Goal: Task Accomplishment & Management: Manage account settings

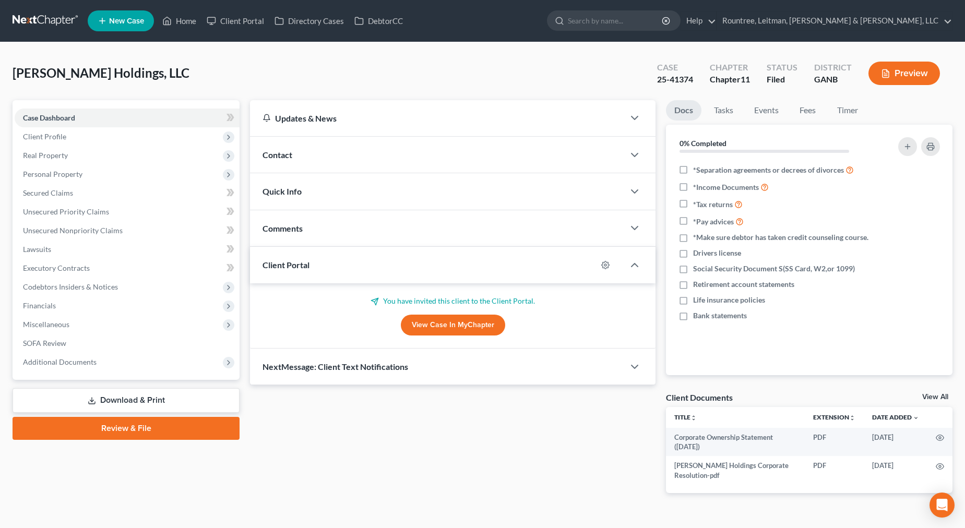
click at [53, 18] on link at bounding box center [46, 20] width 67 height 19
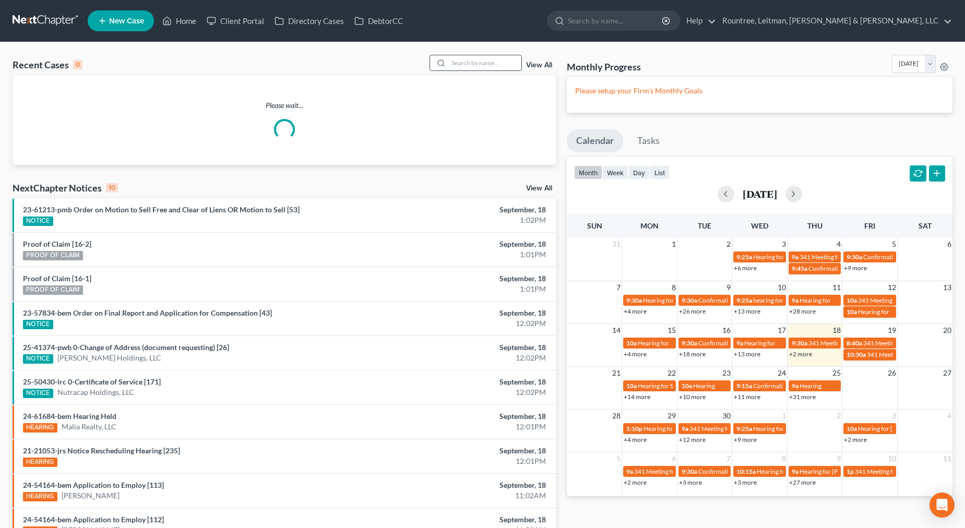
click at [465, 58] on input "search" at bounding box center [484, 62] width 73 height 15
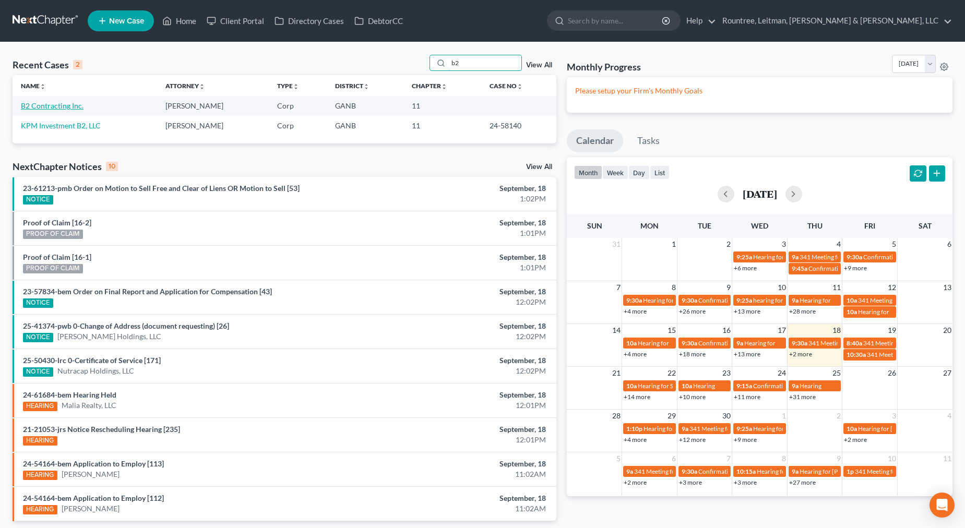
type input "b2"
click at [58, 108] on link "B2 Contracting Inc." at bounding box center [52, 105] width 63 height 9
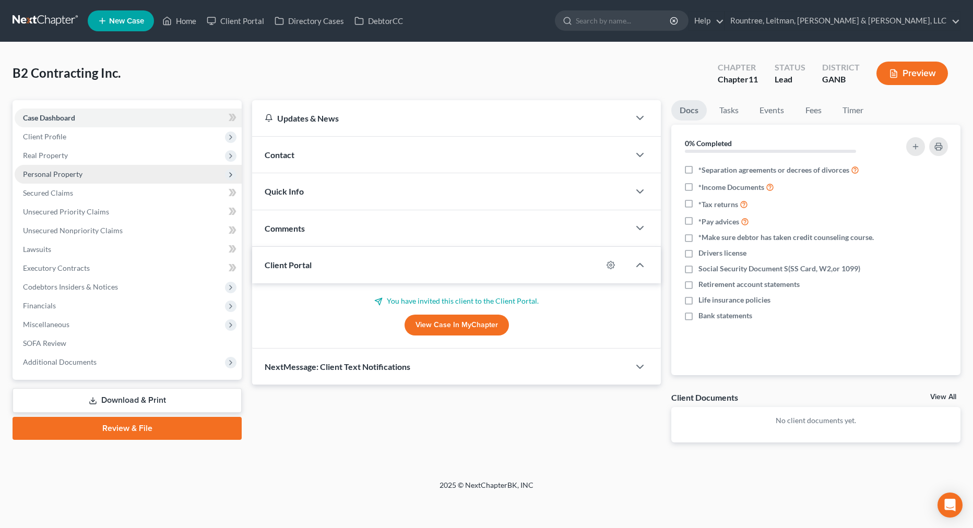
click at [52, 172] on span "Personal Property" at bounding box center [53, 174] width 60 height 9
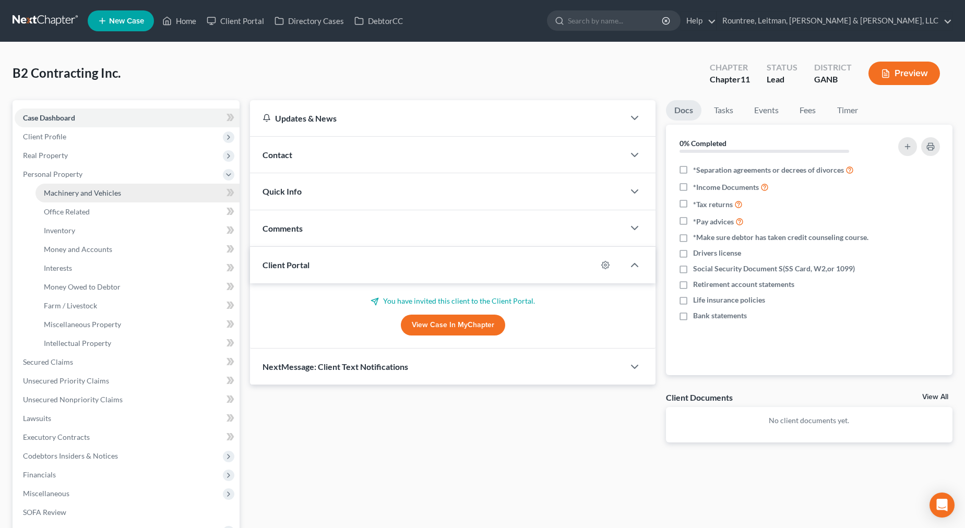
click at [69, 195] on span "Machinery and Vehicles" at bounding box center [82, 192] width 77 height 9
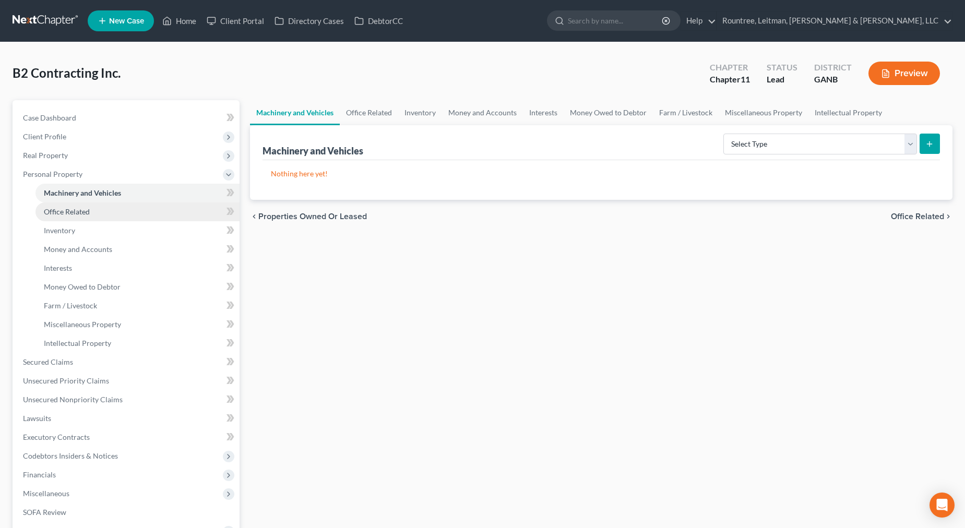
click at [68, 213] on span "Office Related" at bounding box center [67, 211] width 46 height 9
click at [501, 105] on link "Money and Accounts" at bounding box center [482, 112] width 81 height 25
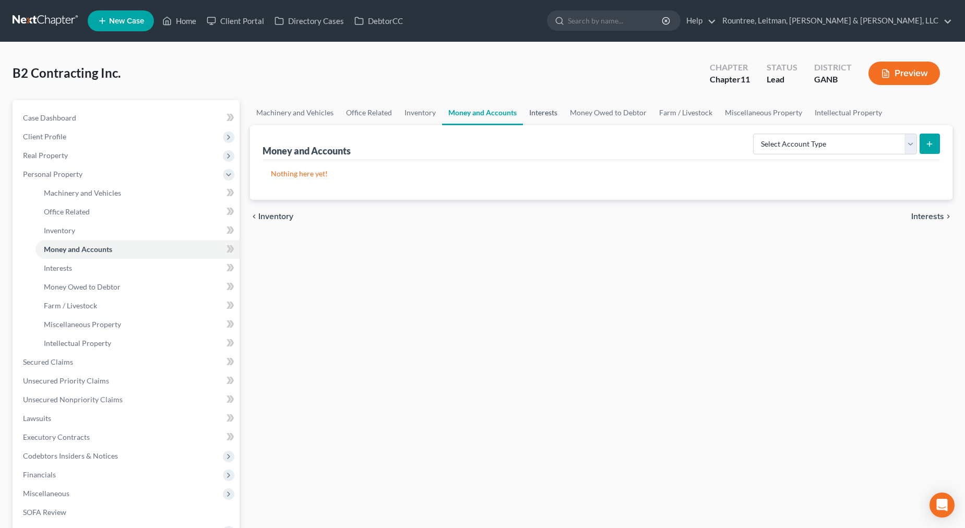
click at [543, 112] on link "Interests" at bounding box center [543, 112] width 41 height 25
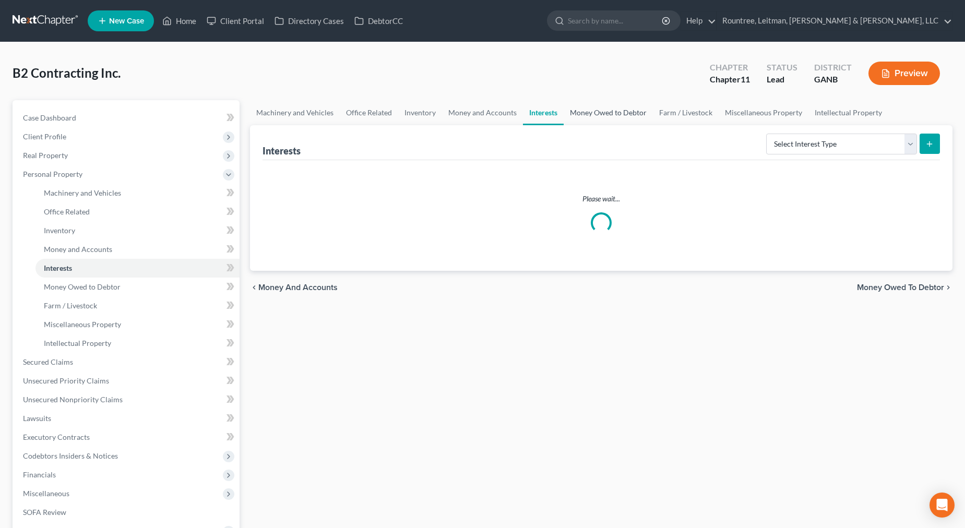
click at [640, 112] on link "Money Owed to Debtor" at bounding box center [608, 112] width 89 height 25
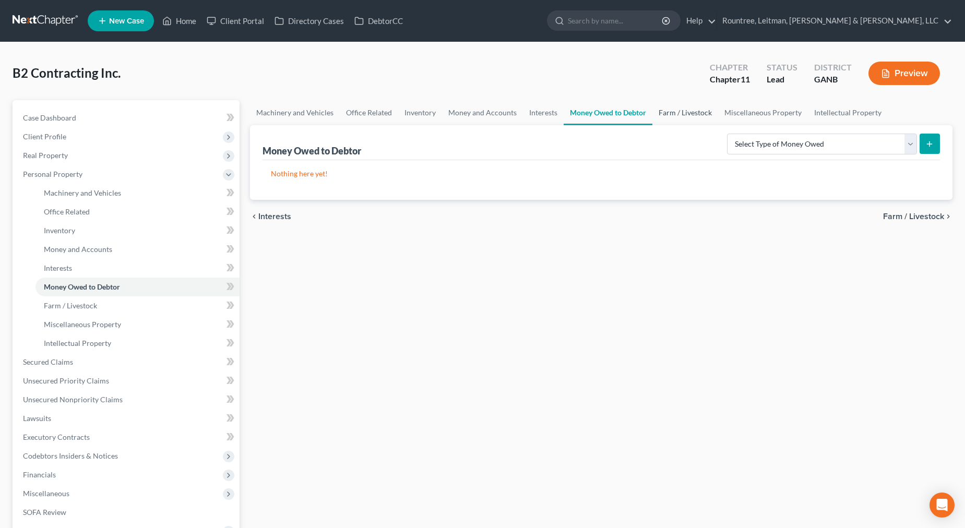
click at [701, 123] on link "Farm / Livestock" at bounding box center [686, 112] width 66 height 25
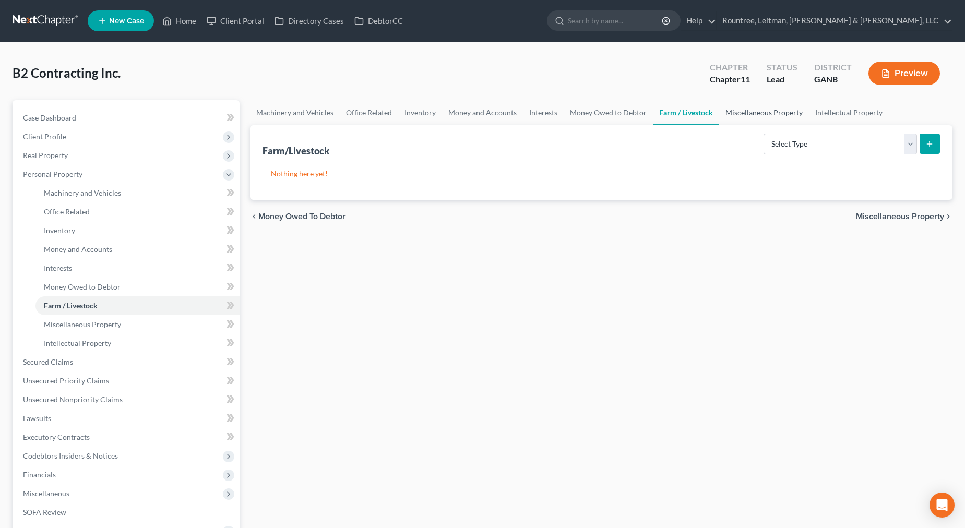
click at [738, 112] on link "Miscellaneous Property" at bounding box center [764, 112] width 90 height 25
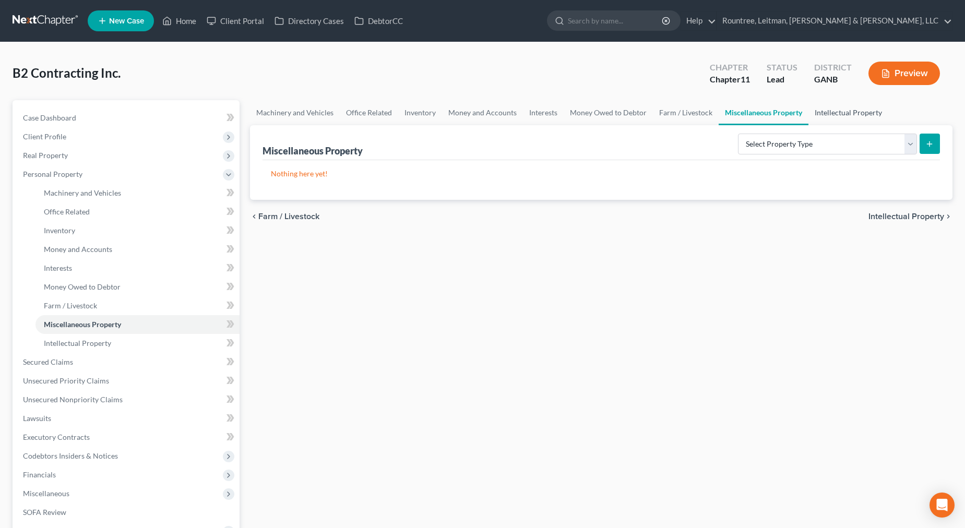
click at [831, 113] on link "Intellectual Property" at bounding box center [849, 112] width 80 height 25
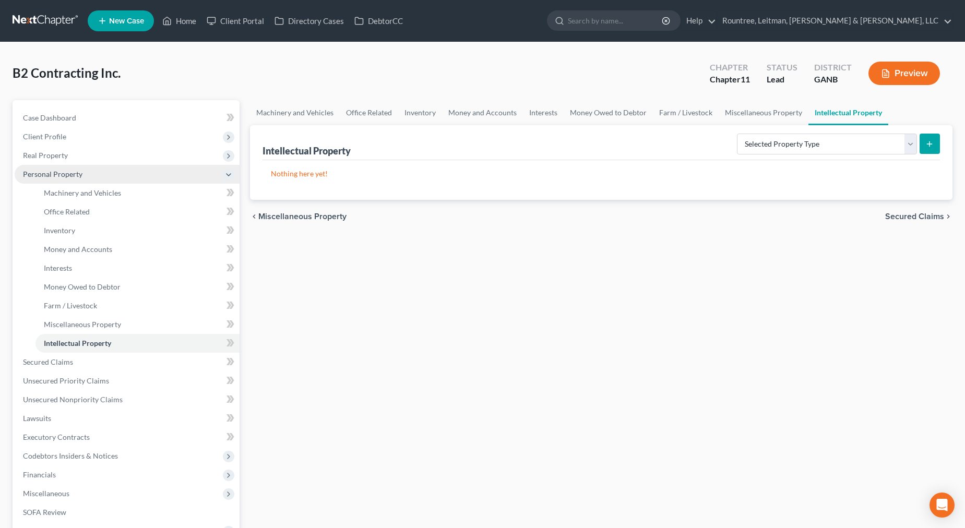
click at [43, 176] on span "Personal Property" at bounding box center [53, 174] width 60 height 9
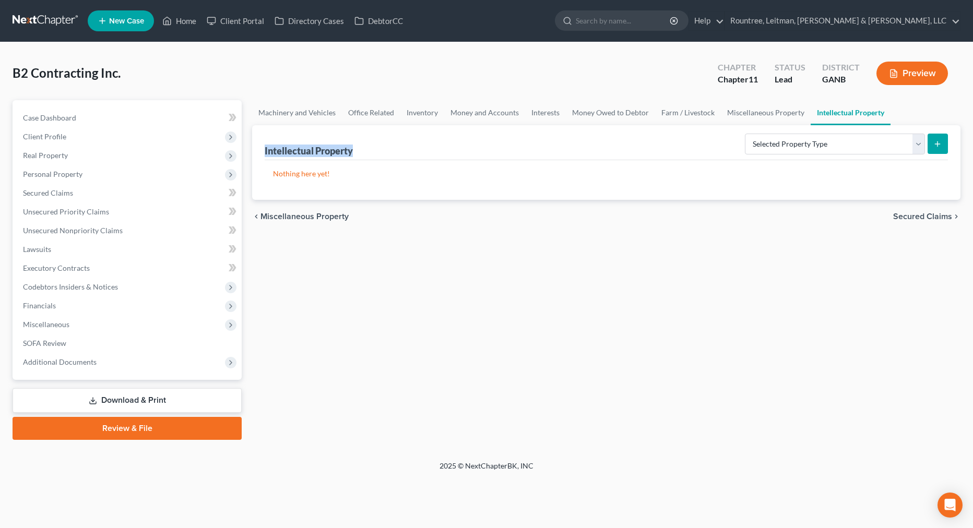
drag, startPoint x: 265, startPoint y: 151, endPoint x: 388, endPoint y: 149, distance: 122.7
click at [388, 149] on div "Intellectual Property Selected Property Type Customer Lists (A/B: 63) Goodwill …" at bounding box center [606, 142] width 683 height 35
click at [300, 107] on link "Machinery and Vehicles" at bounding box center [297, 112] width 90 height 25
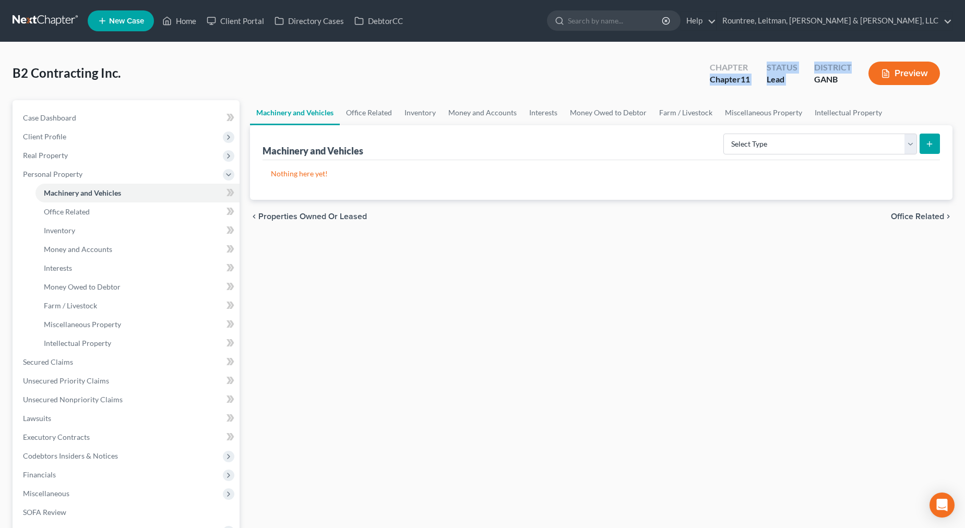
drag, startPoint x: 857, startPoint y: 65, endPoint x: 654, endPoint y: 80, distance: 204.1
click at [654, 80] on div "B2 Contracting Inc. Upgraded Chapter Chapter 11 Status Lead District GANB Previ…" at bounding box center [483, 77] width 940 height 45
click at [658, 79] on div "B2 Contracting Inc. Upgraded Chapter Chapter 11 Status Lead District GANB Previ…" at bounding box center [483, 77] width 940 height 45
drag, startPoint x: 714, startPoint y: 64, endPoint x: 841, endPoint y: 94, distance: 130.3
click at [841, 94] on div "B2 Contracting Inc. Upgraded Chapter Chapter 11 Status Lead District GANB Previ…" at bounding box center [483, 77] width 940 height 45
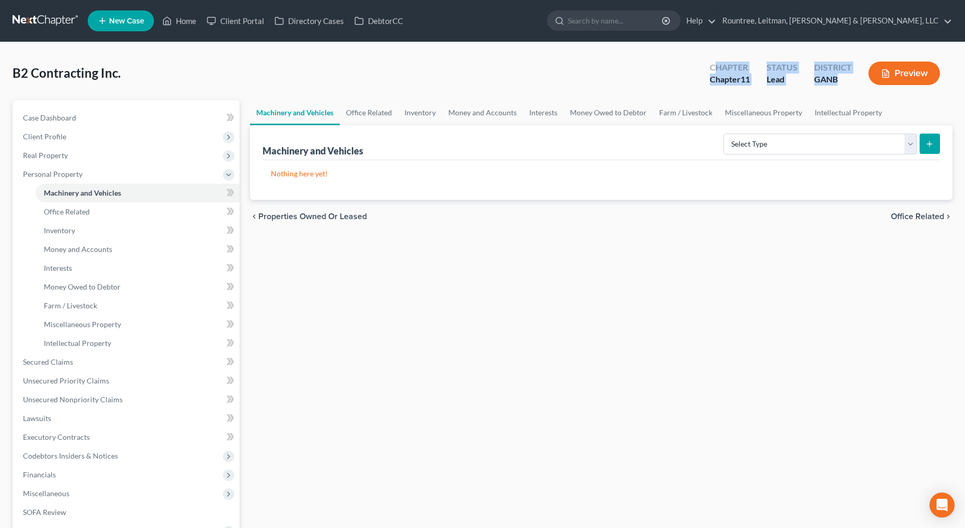
click at [841, 94] on div "B2 Contracting Inc. Upgraded Chapter Chapter 11 Status Lead District GANB Previ…" at bounding box center [483, 77] width 940 height 45
drag, startPoint x: 126, startPoint y: 75, endPoint x: 6, endPoint y: 71, distance: 120.7
click at [6, 71] on div "B2 Contracting Inc. Upgraded Chapter Chapter 11 Status Lead District GANB Previ…" at bounding box center [482, 336] width 965 height 588
copy span "B2 Contracting Inc."
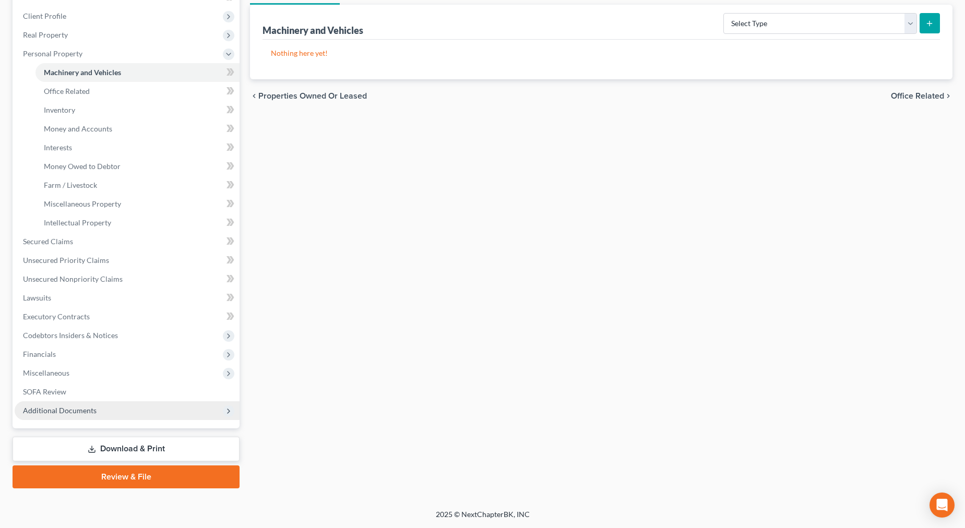
click at [64, 408] on span "Additional Documents" at bounding box center [60, 410] width 74 height 9
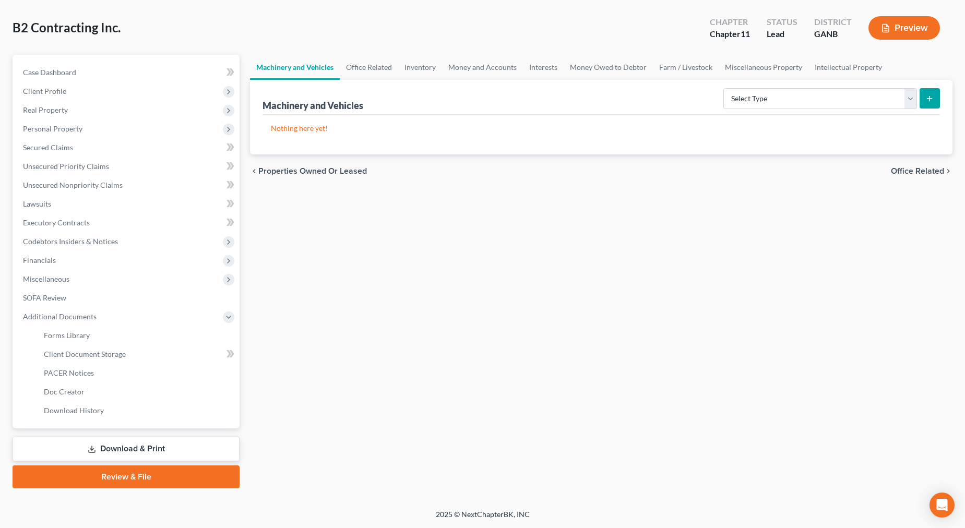
scroll to position [45, 0]
click at [84, 350] on span "Client Document Storage" at bounding box center [85, 354] width 82 height 9
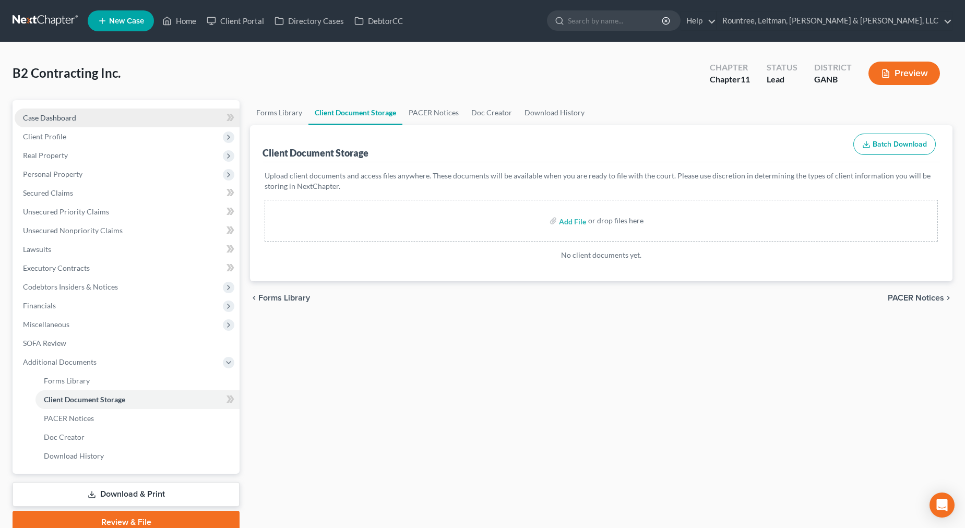
click at [54, 111] on link "Case Dashboard" at bounding box center [127, 118] width 225 height 19
